Goal: Task Accomplishment & Management: Manage account settings

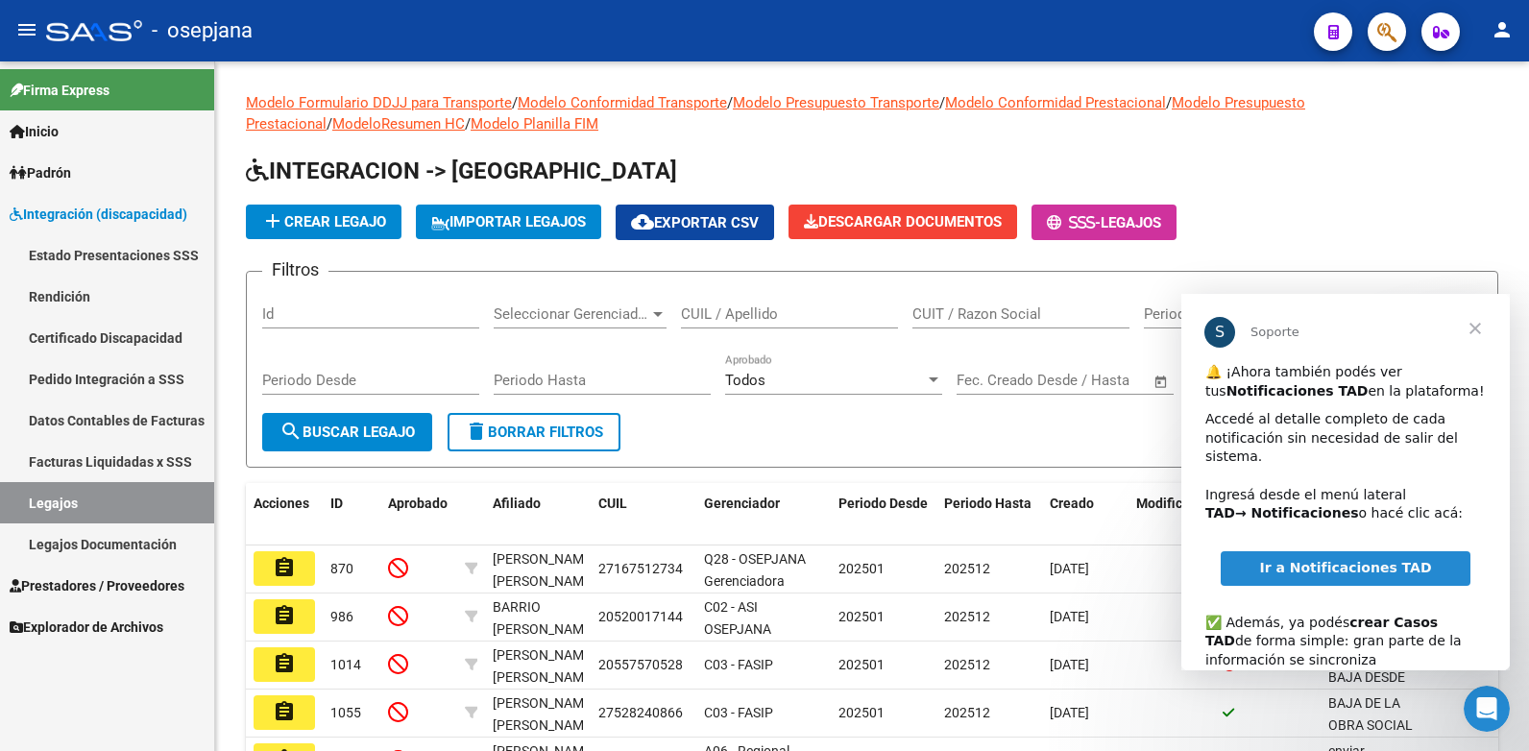
click at [1472, 335] on span "Cerrar" at bounding box center [1474, 328] width 69 height 69
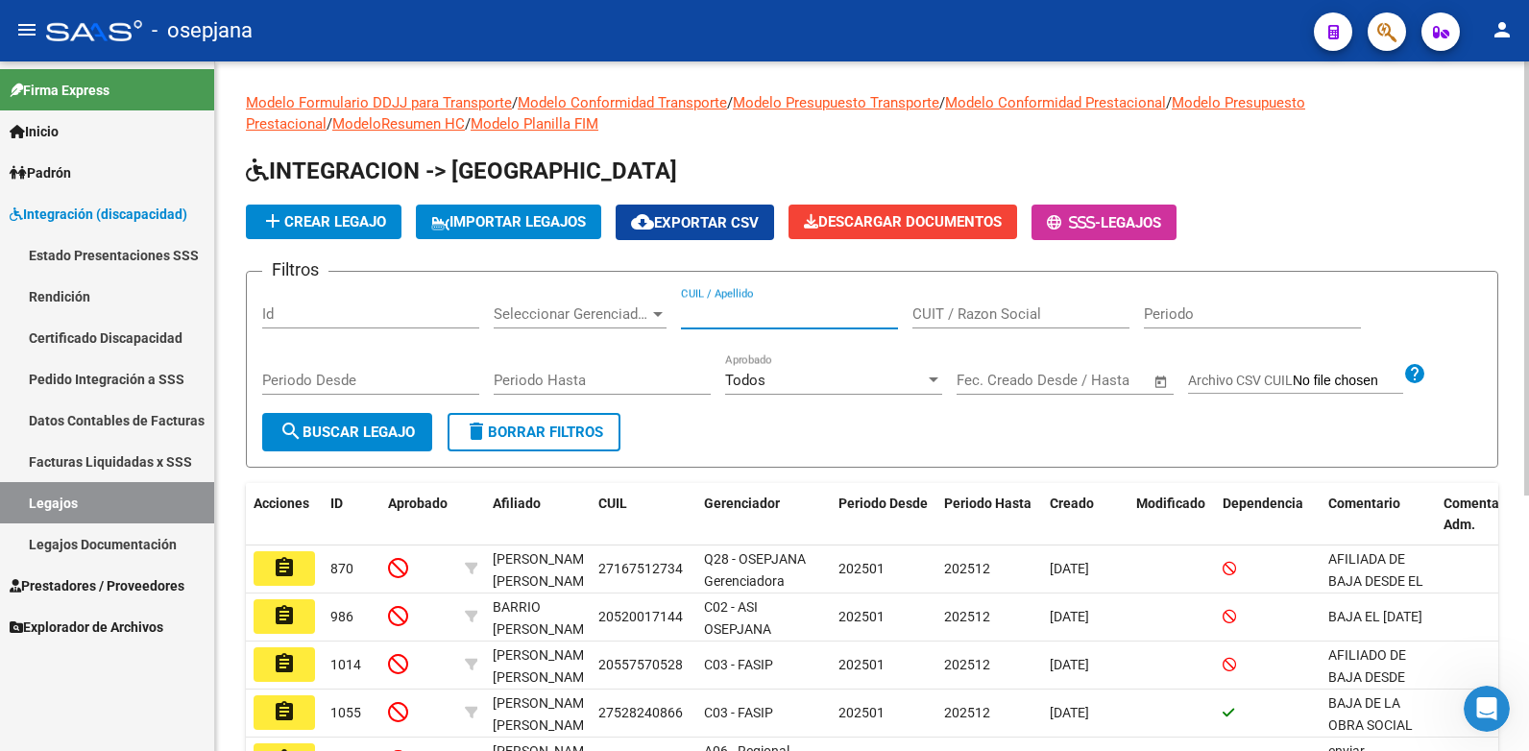
click at [834, 314] on input "CUIL / Apellido" at bounding box center [789, 313] width 217 height 17
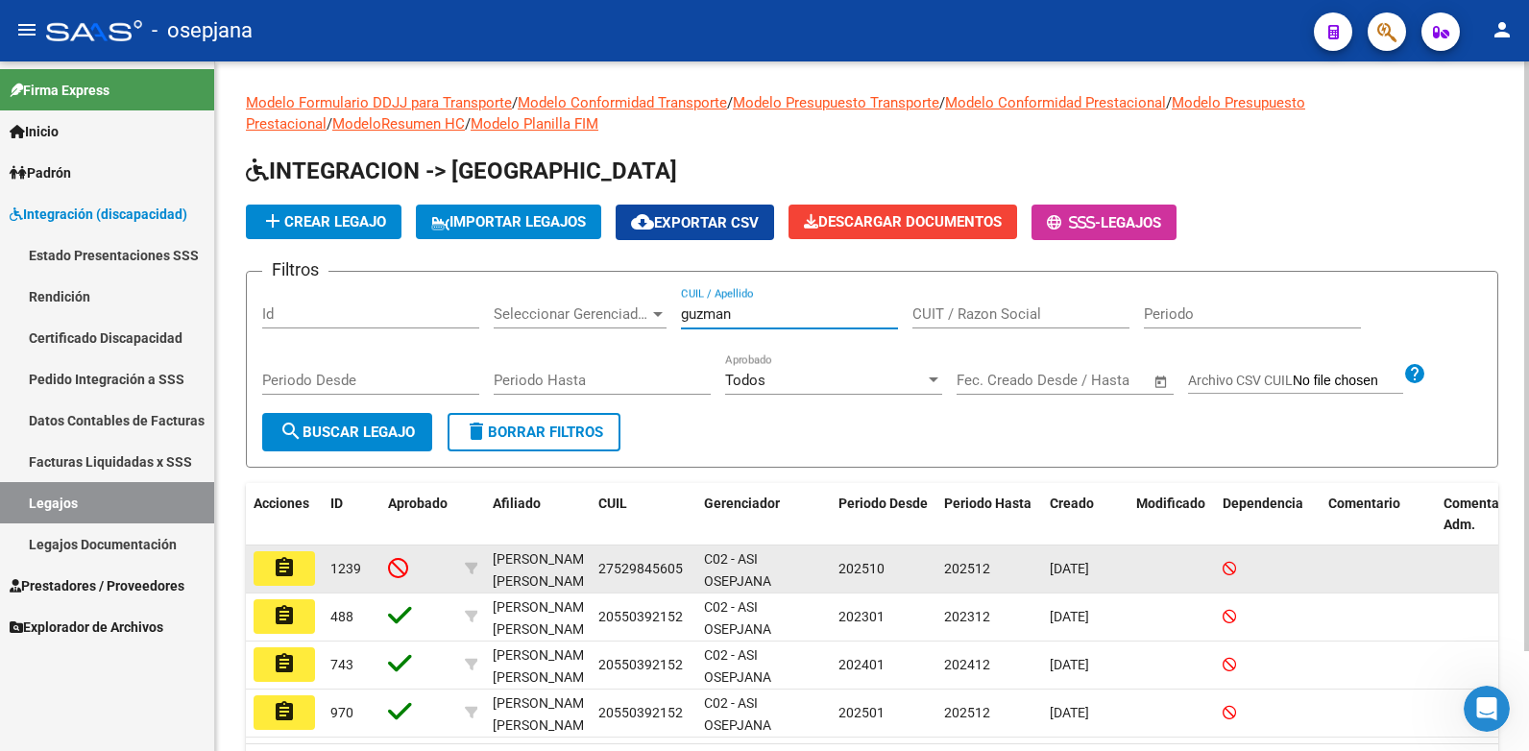
type input "guzman"
click at [286, 572] on mat-icon "assignment" at bounding box center [284, 567] width 23 height 23
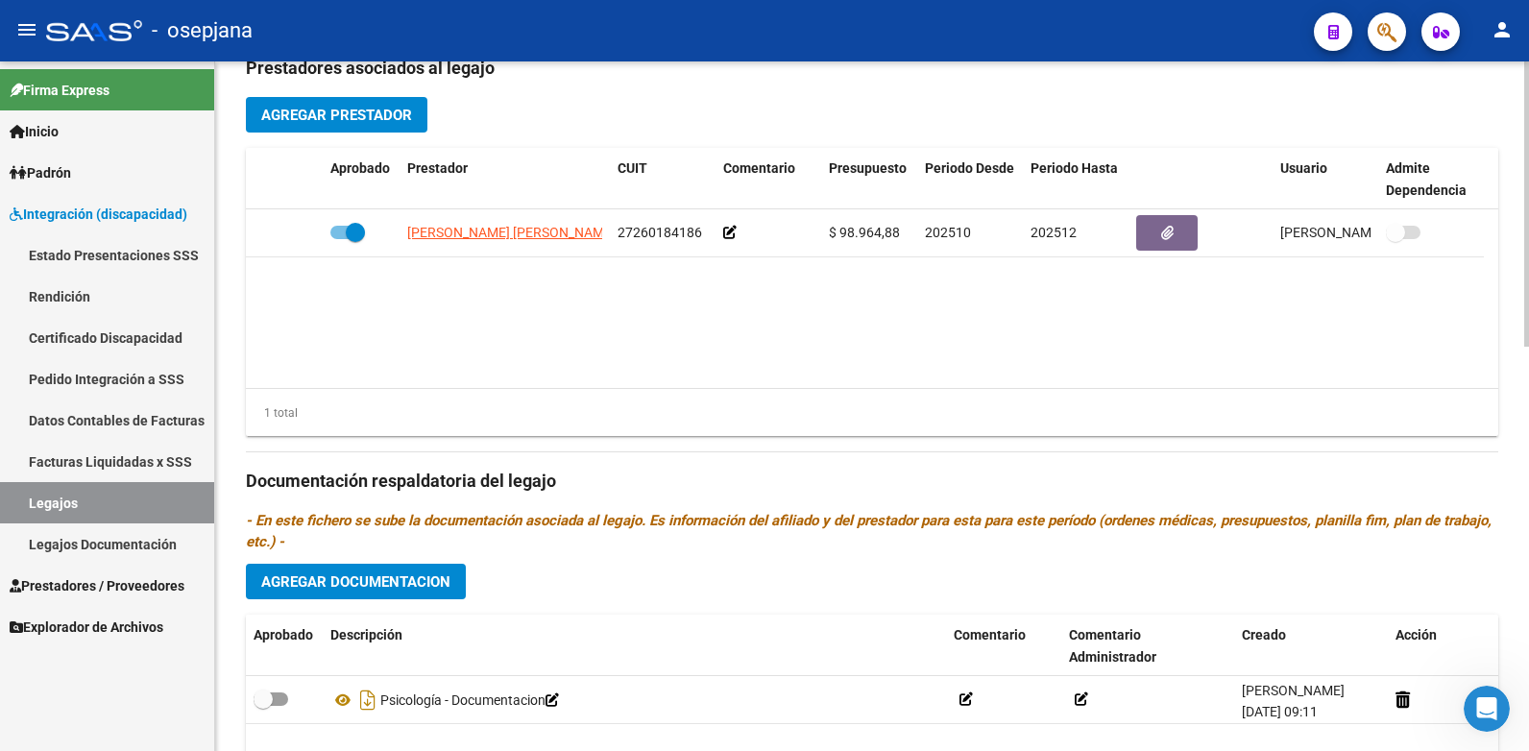
scroll to position [880, 0]
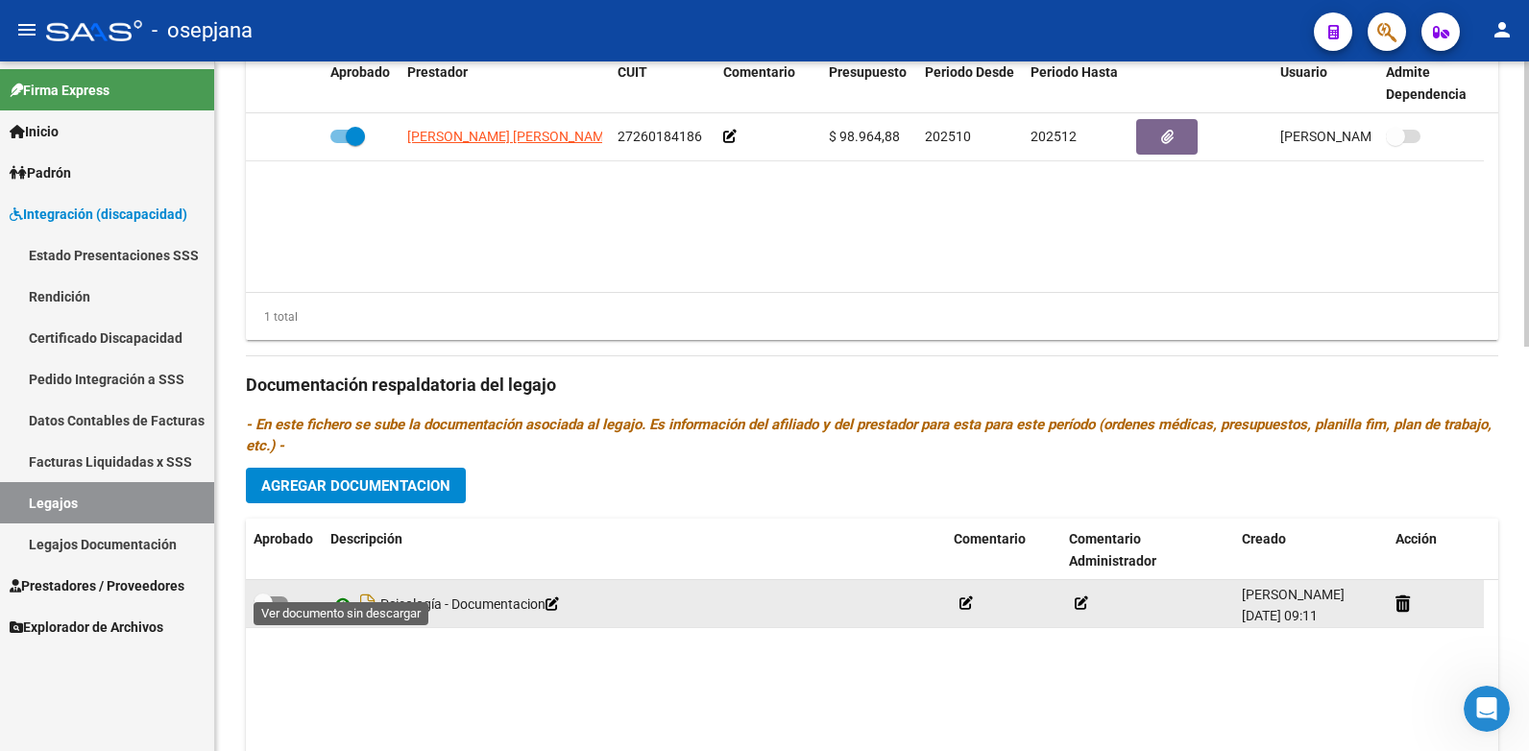
click at [341, 592] on icon at bounding box center [342, 603] width 25 height 23
click at [281, 596] on span at bounding box center [270, 602] width 35 height 13
click at [263, 610] on input "checkbox" at bounding box center [262, 610] width 1 height 1
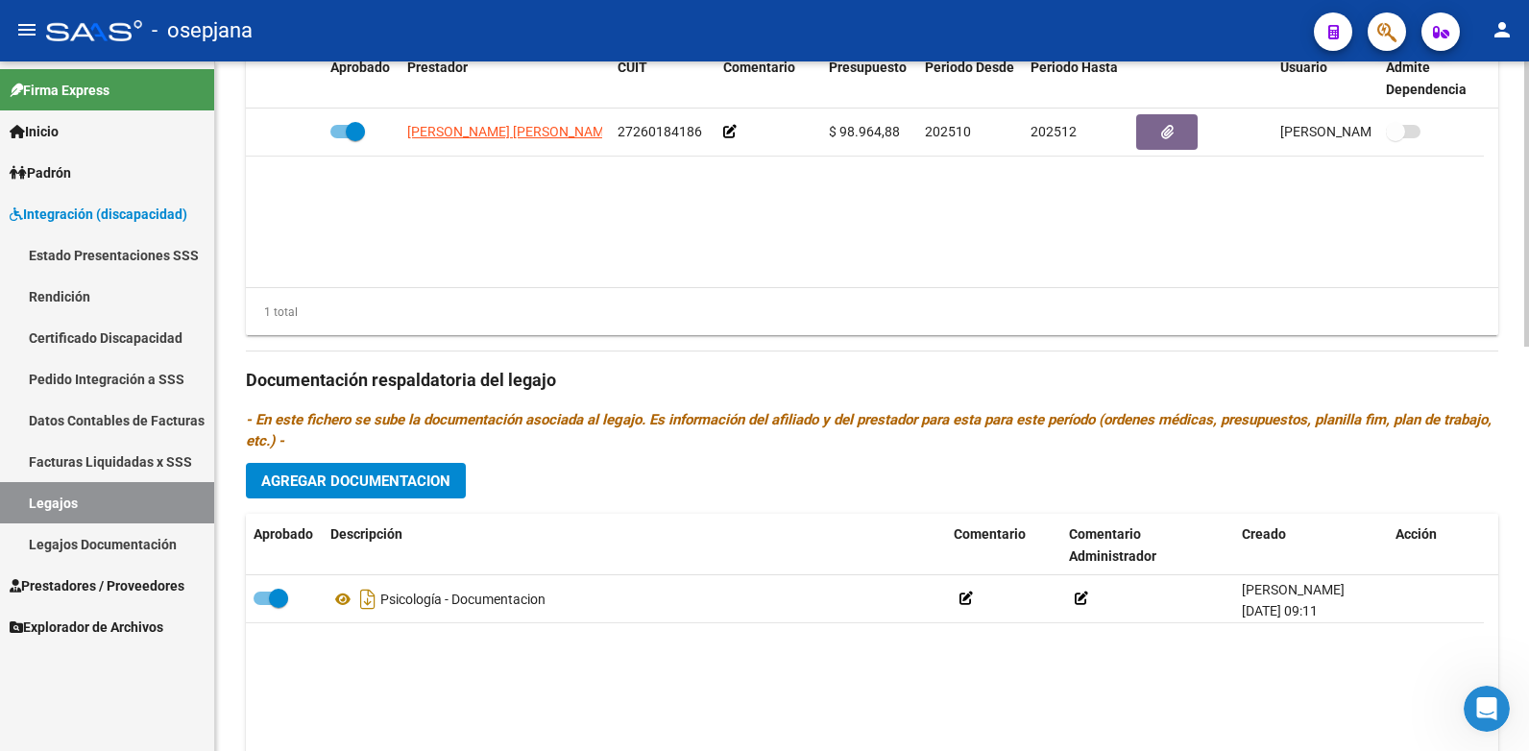
scroll to position [976, 0]
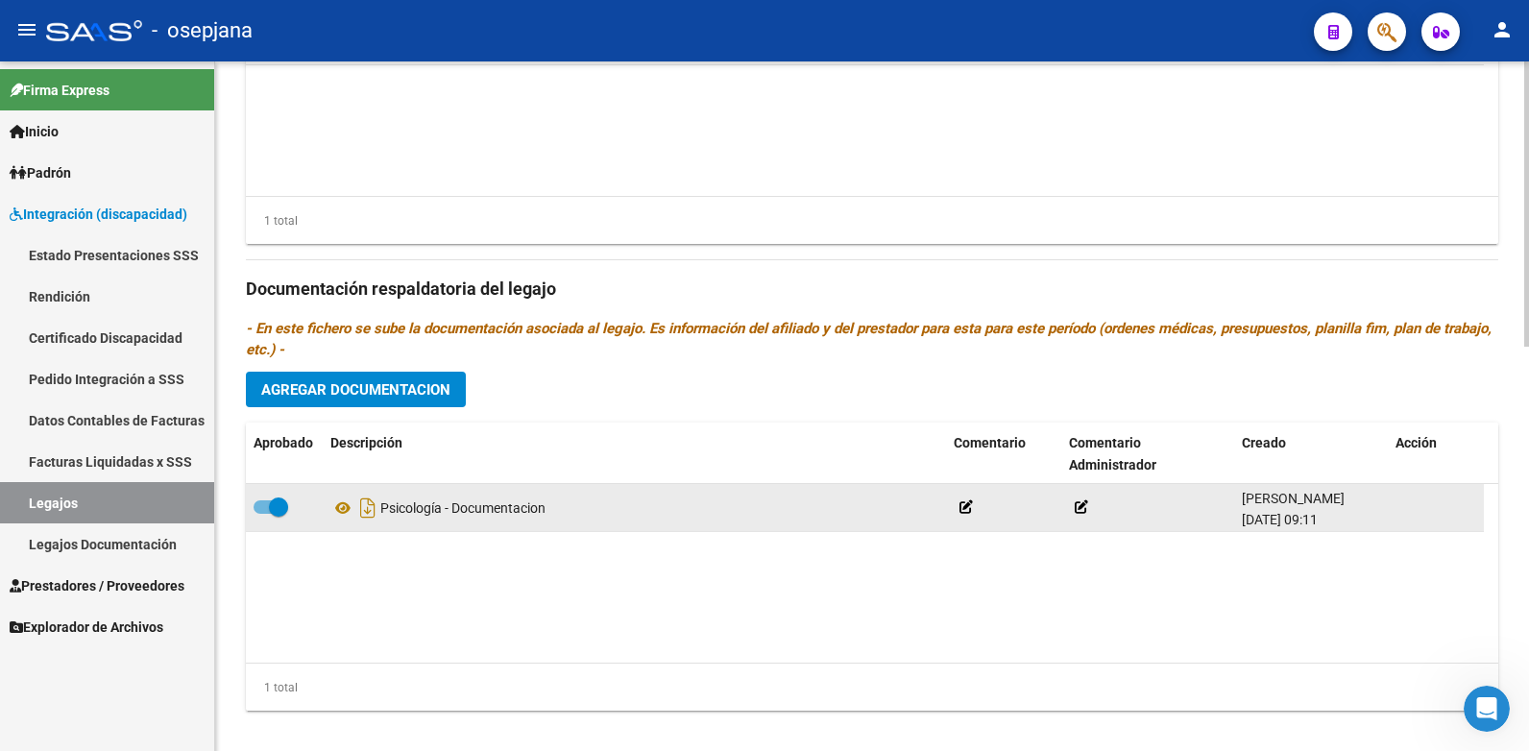
click at [267, 500] on span at bounding box center [270, 506] width 35 height 13
click at [263, 514] on input "checkbox" at bounding box center [262, 514] width 1 height 1
click at [279, 500] on span at bounding box center [270, 506] width 35 height 13
click at [263, 514] on input "checkbox" at bounding box center [262, 514] width 1 height 1
checkbox input "true"
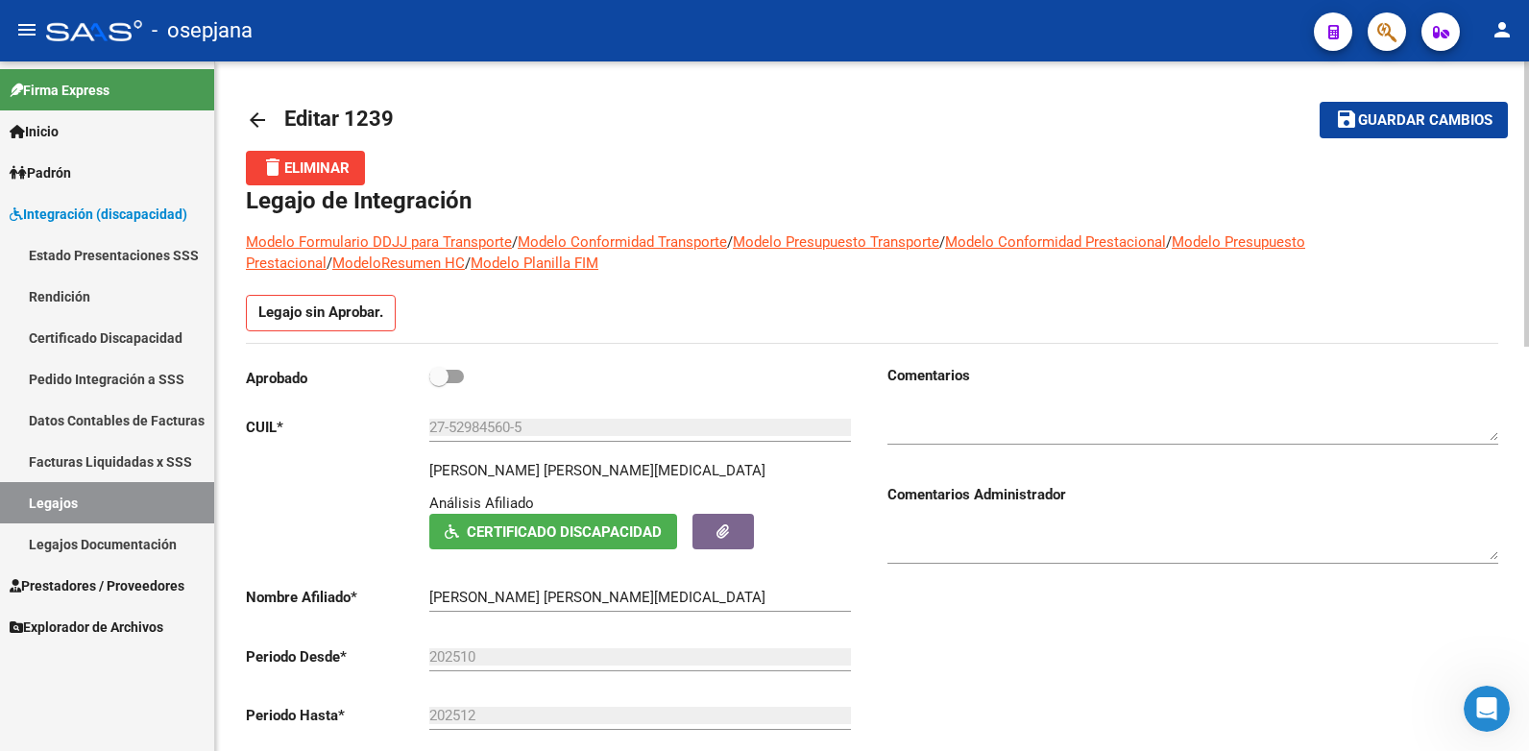
scroll to position [0, 0]
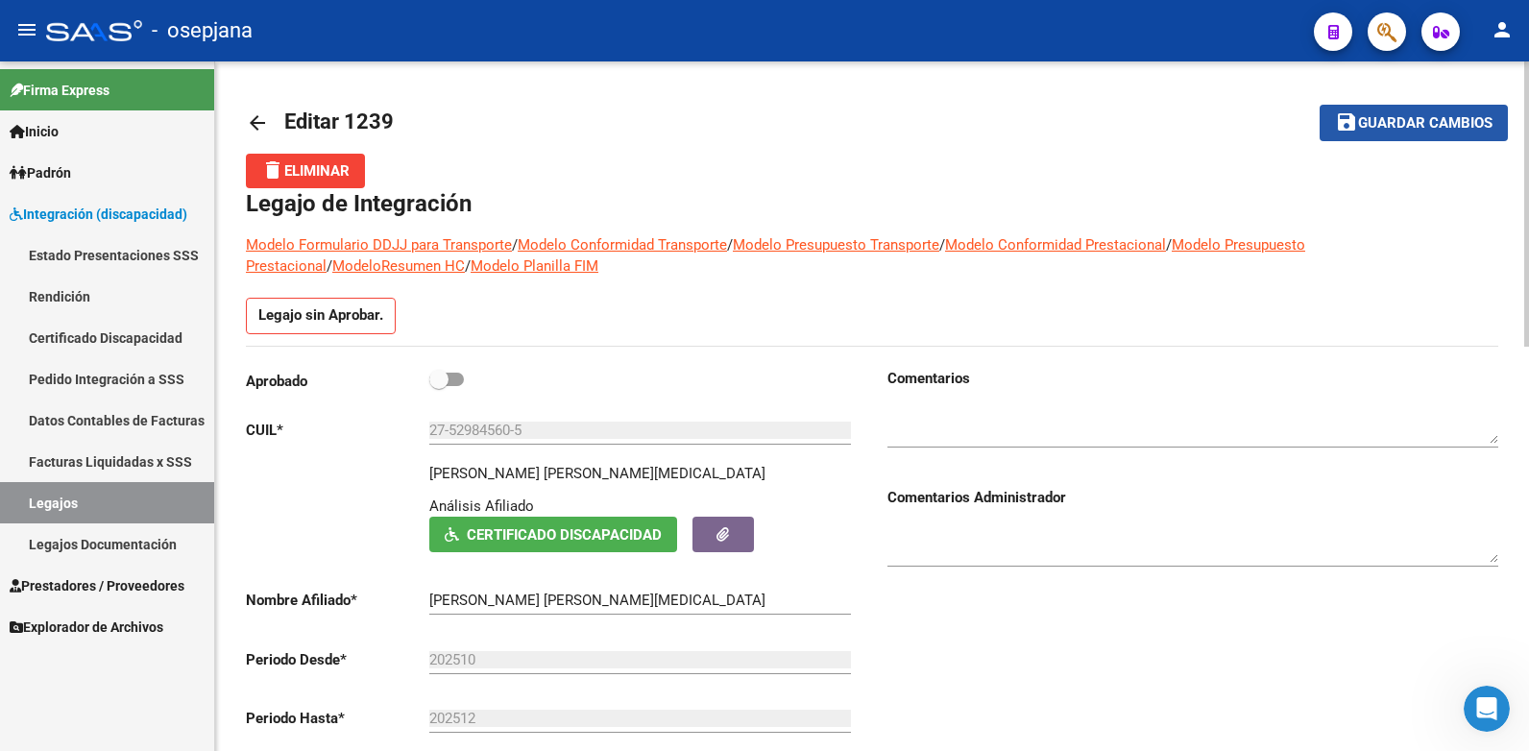
click at [1411, 132] on span "Guardar cambios" at bounding box center [1425, 123] width 134 height 17
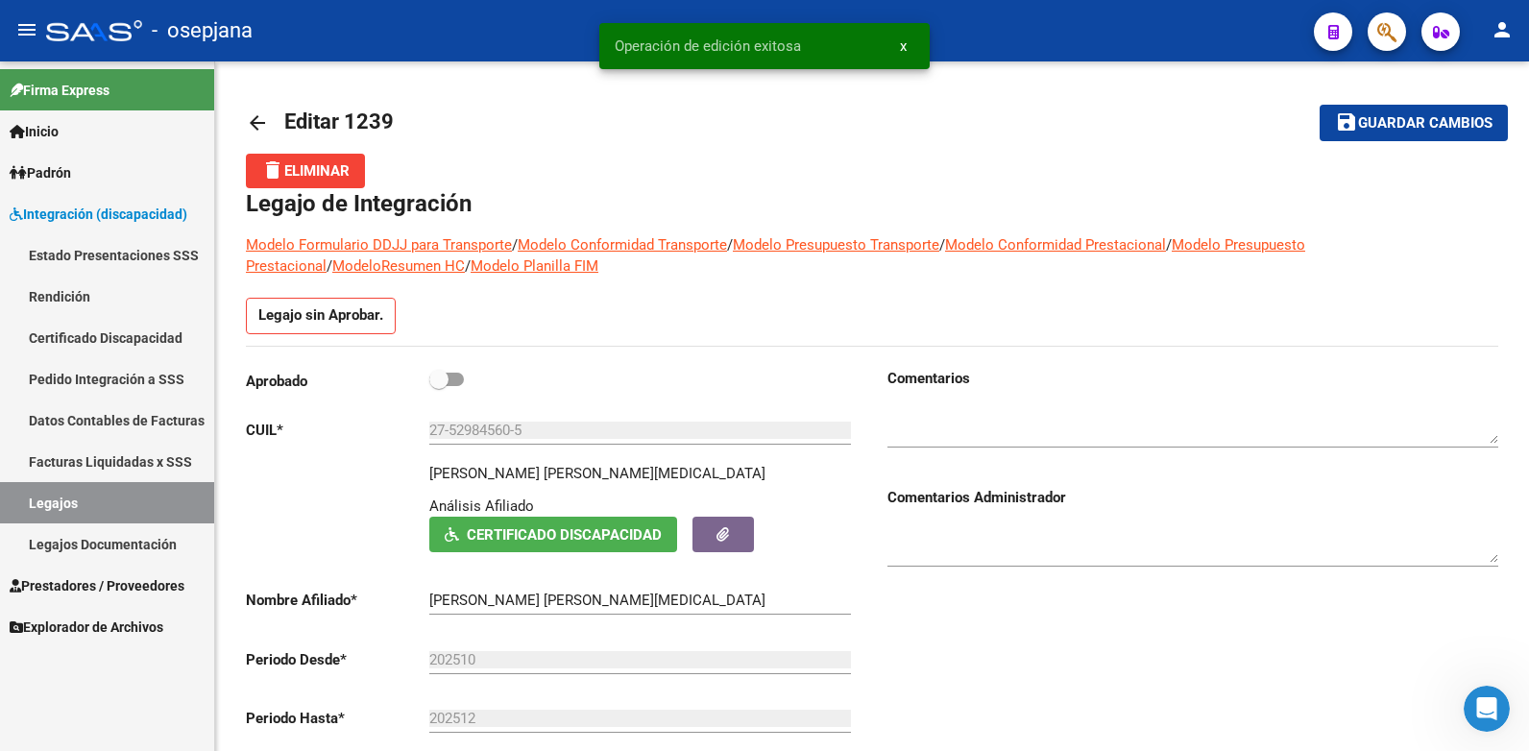
click at [144, 508] on link "Legajos" at bounding box center [107, 502] width 214 height 41
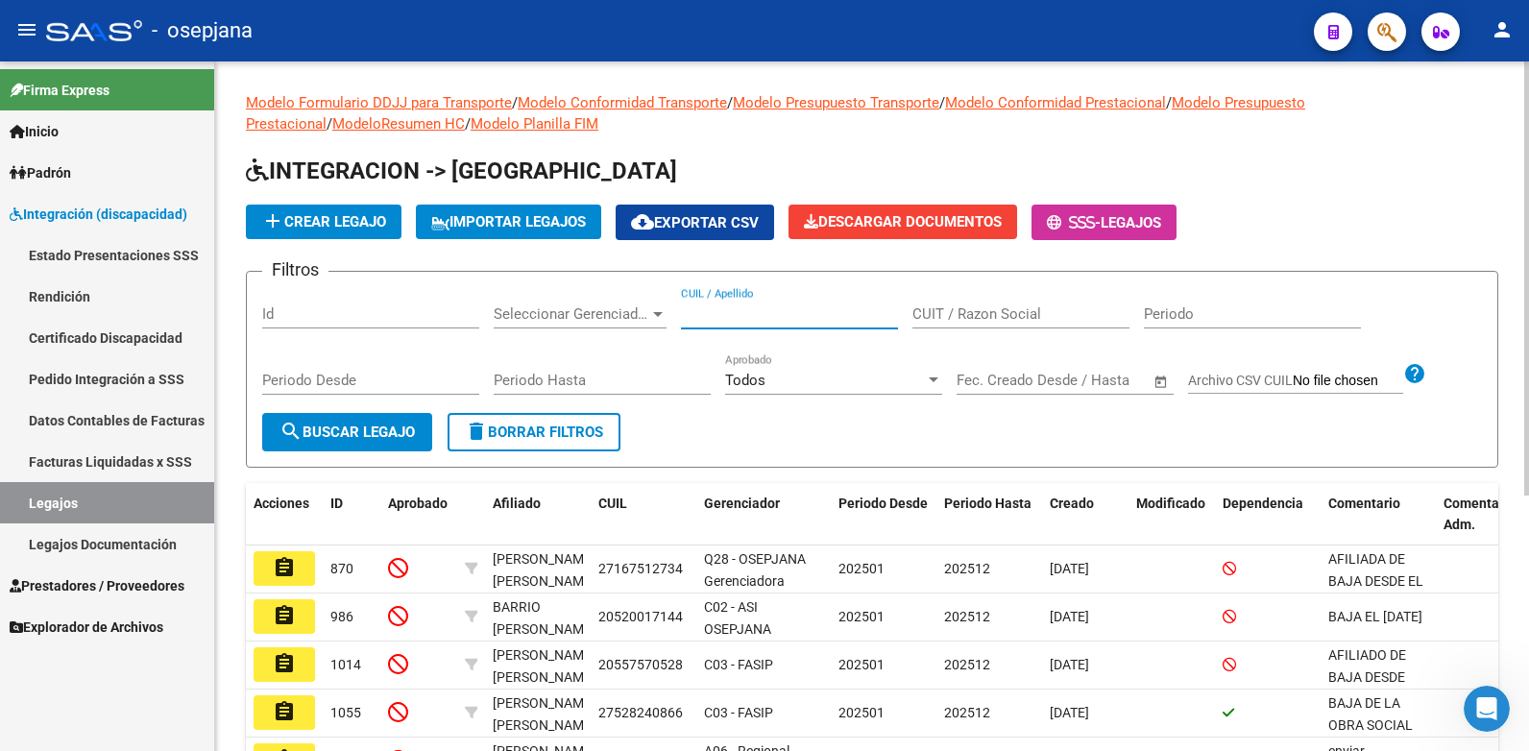
click at [780, 320] on input "CUIL / Apellido" at bounding box center [789, 313] width 217 height 17
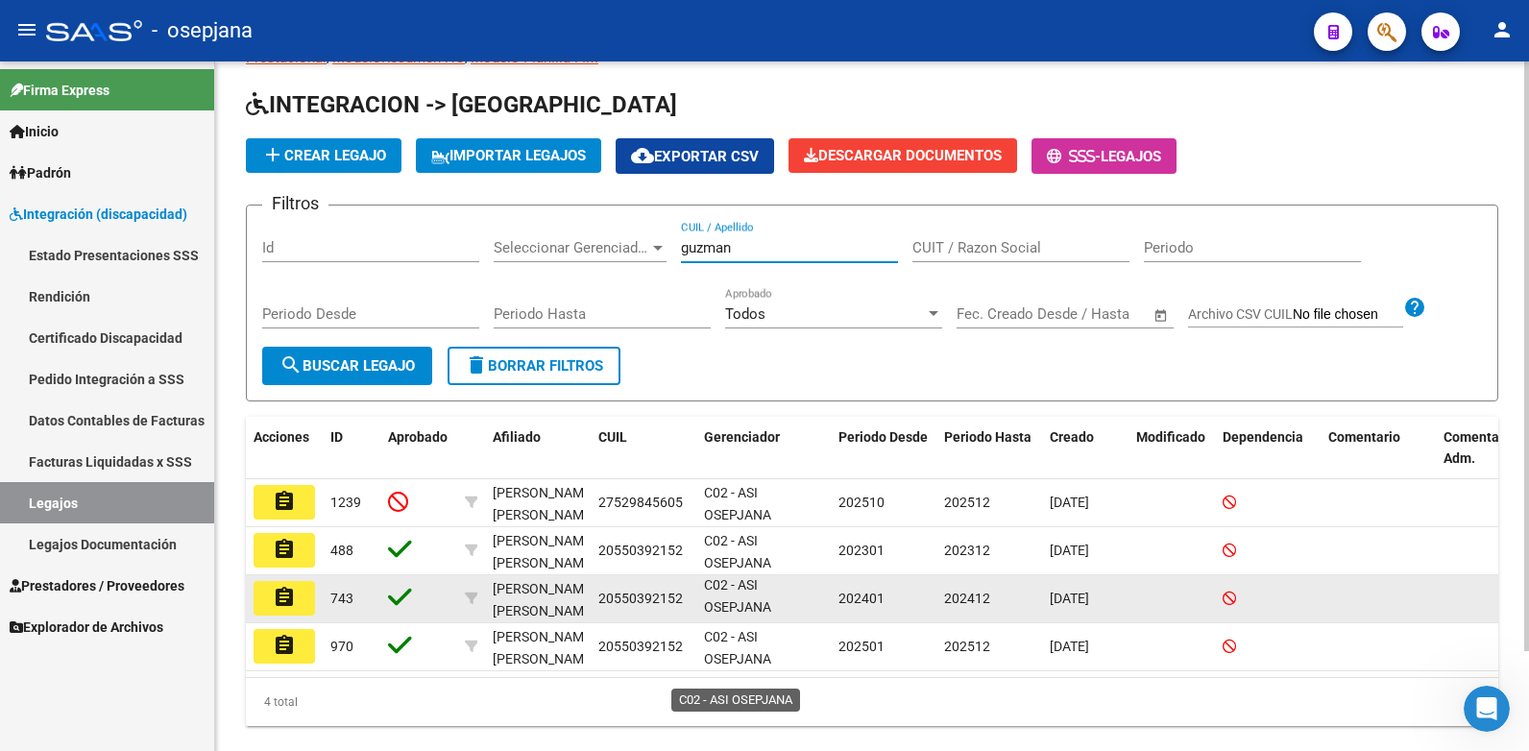
scroll to position [96, 0]
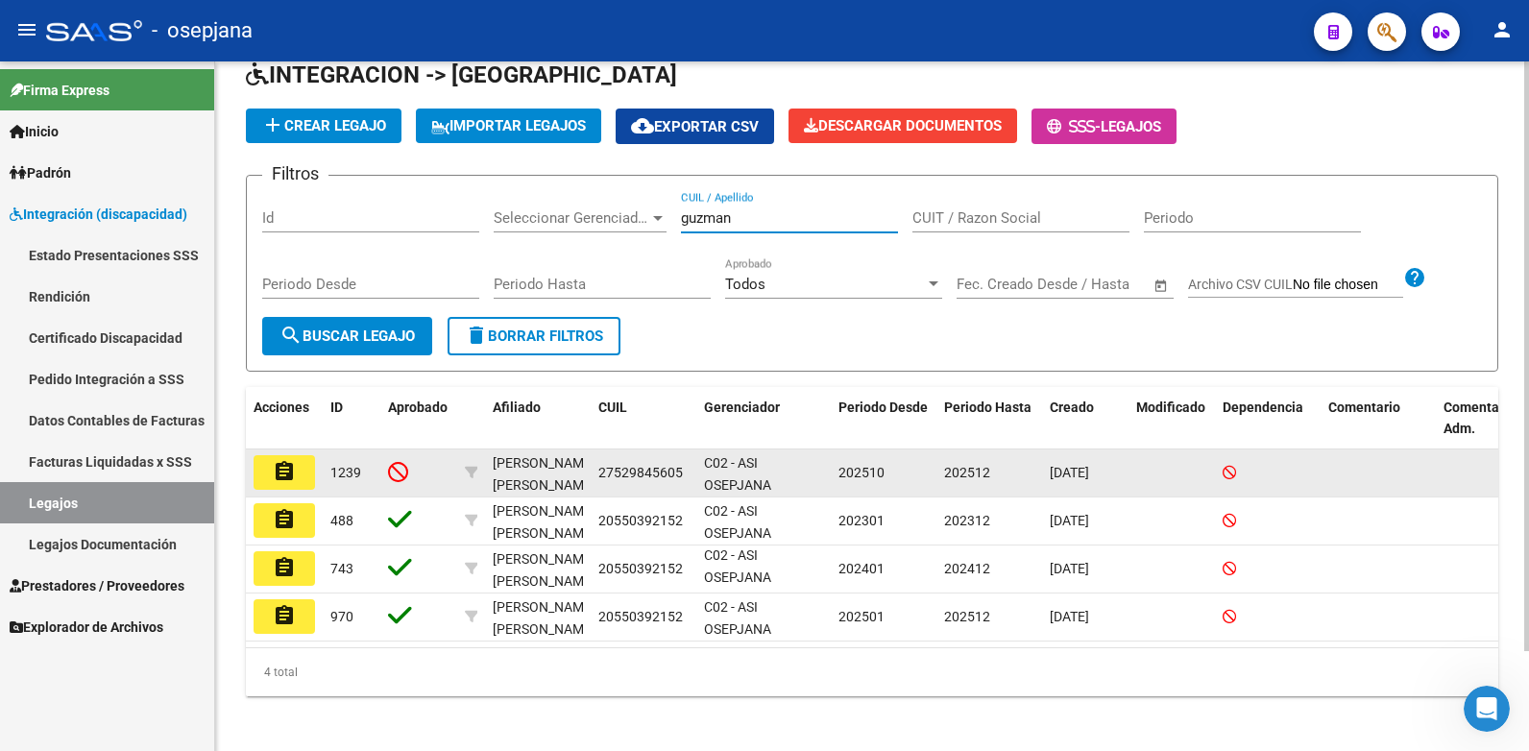
type input "guzman"
click at [289, 465] on mat-icon "assignment" at bounding box center [284, 471] width 23 height 23
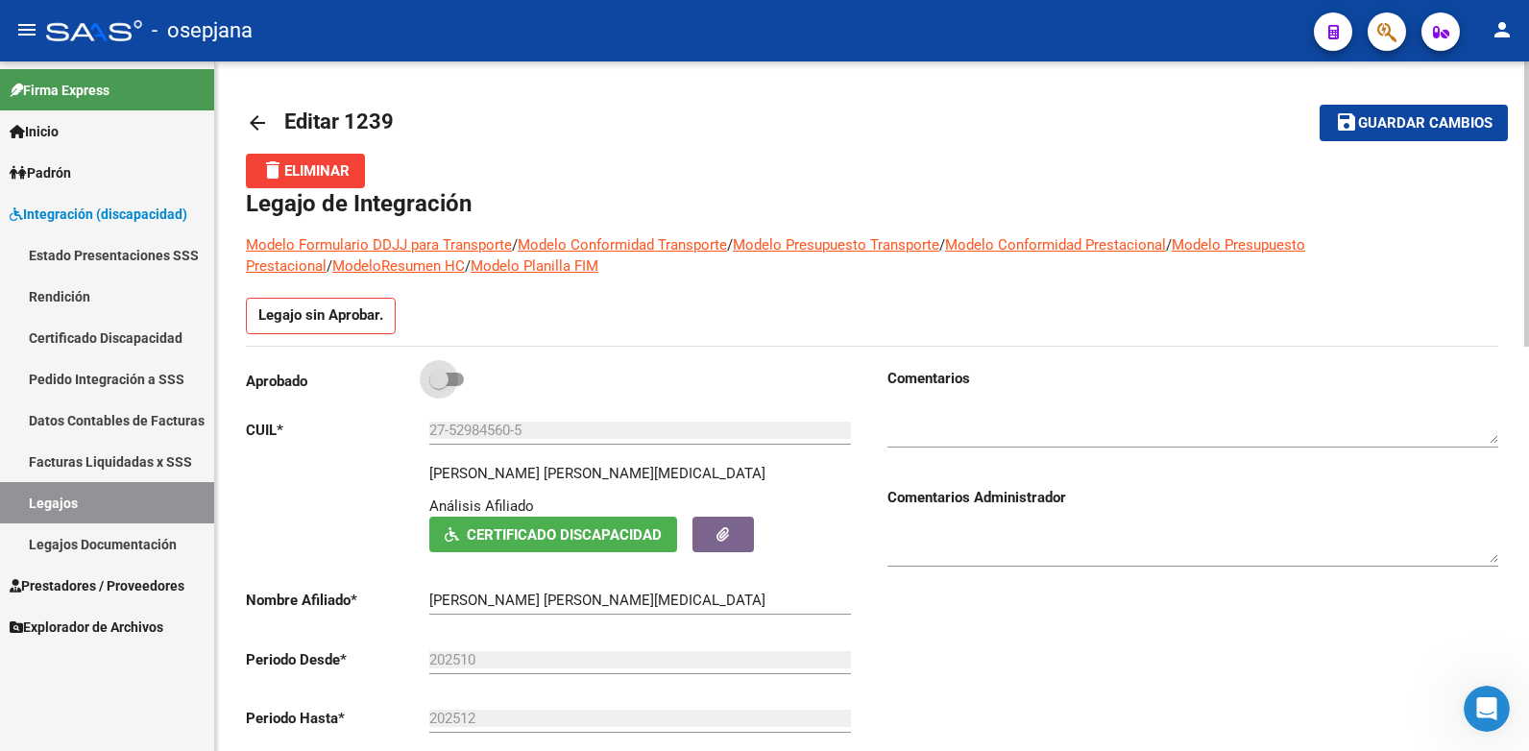
click at [453, 380] on span at bounding box center [446, 379] width 35 height 13
click at [439, 386] on input "checkbox" at bounding box center [438, 386] width 1 height 1
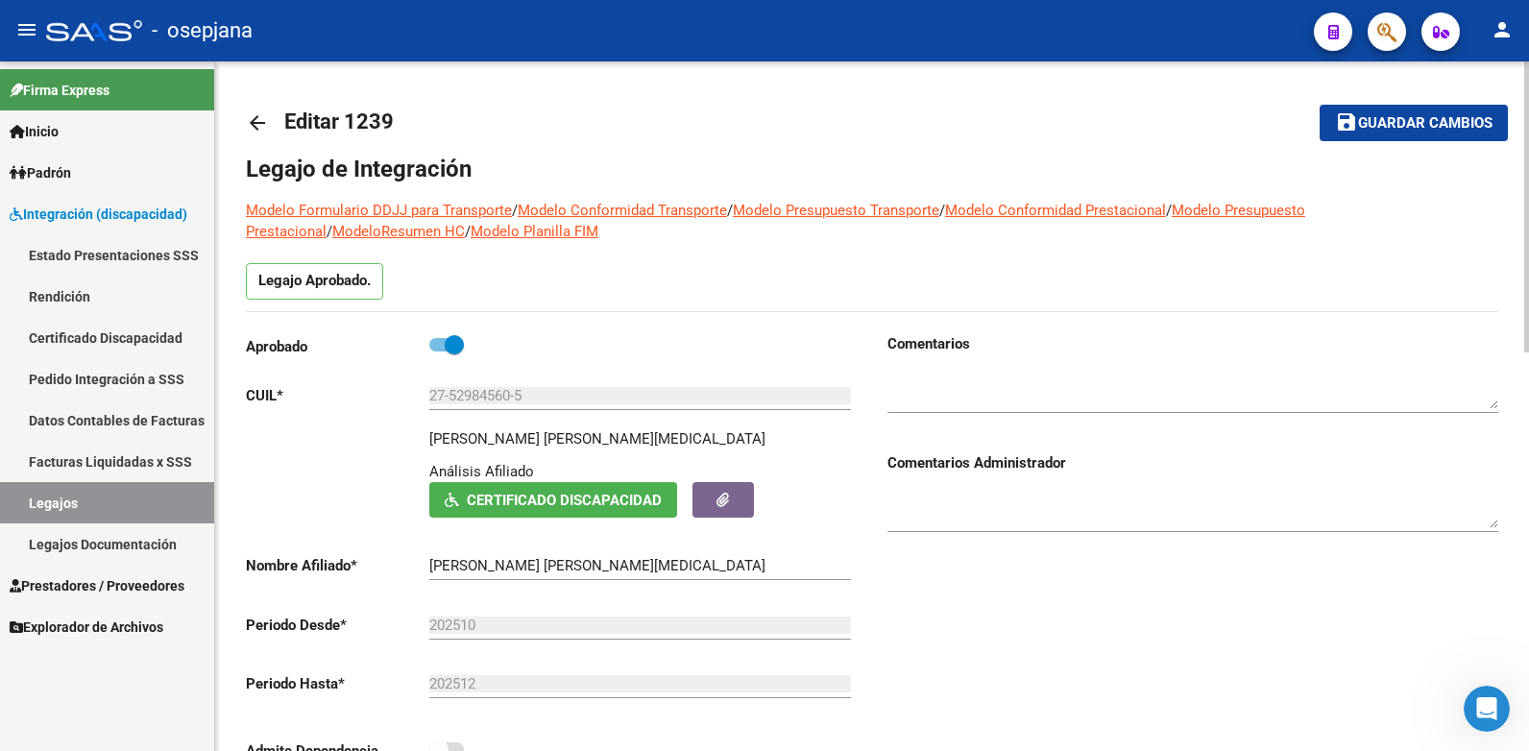
click at [437, 347] on span at bounding box center [446, 344] width 35 height 13
click at [438, 351] on input "checkbox" at bounding box center [438, 351] width 1 height 1
checkbox input "false"
